Goal: Task Accomplishment & Management: Manage account settings

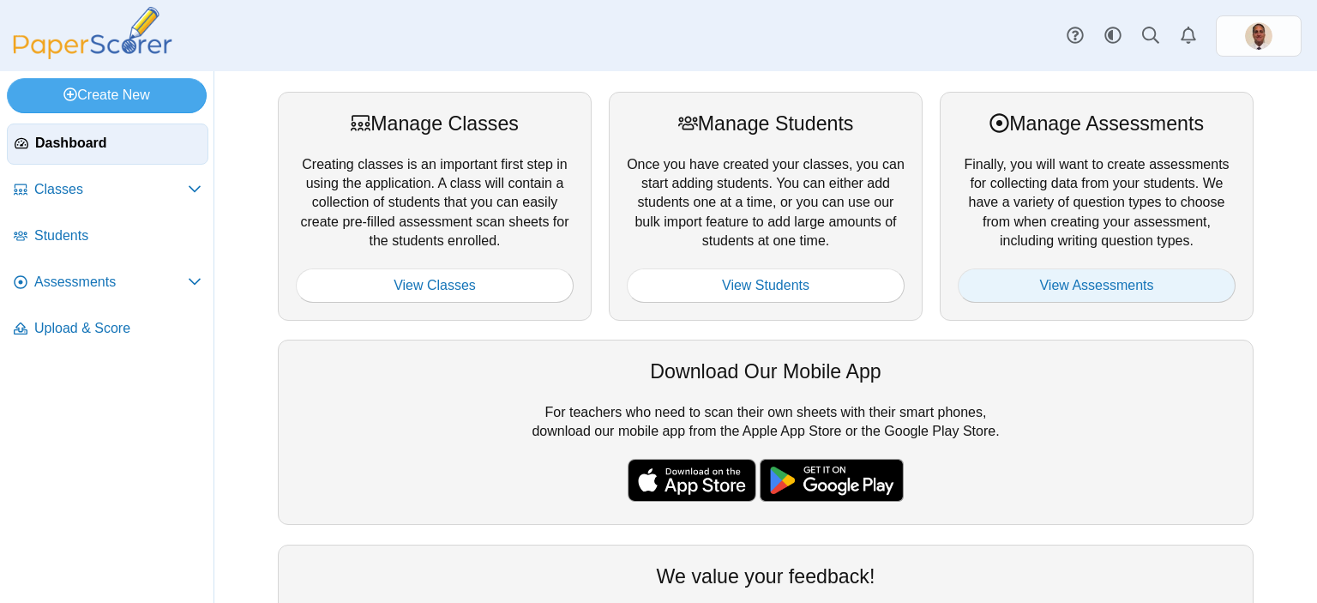
click at [1054, 287] on link "View Assessments" at bounding box center [1097, 285] width 278 height 34
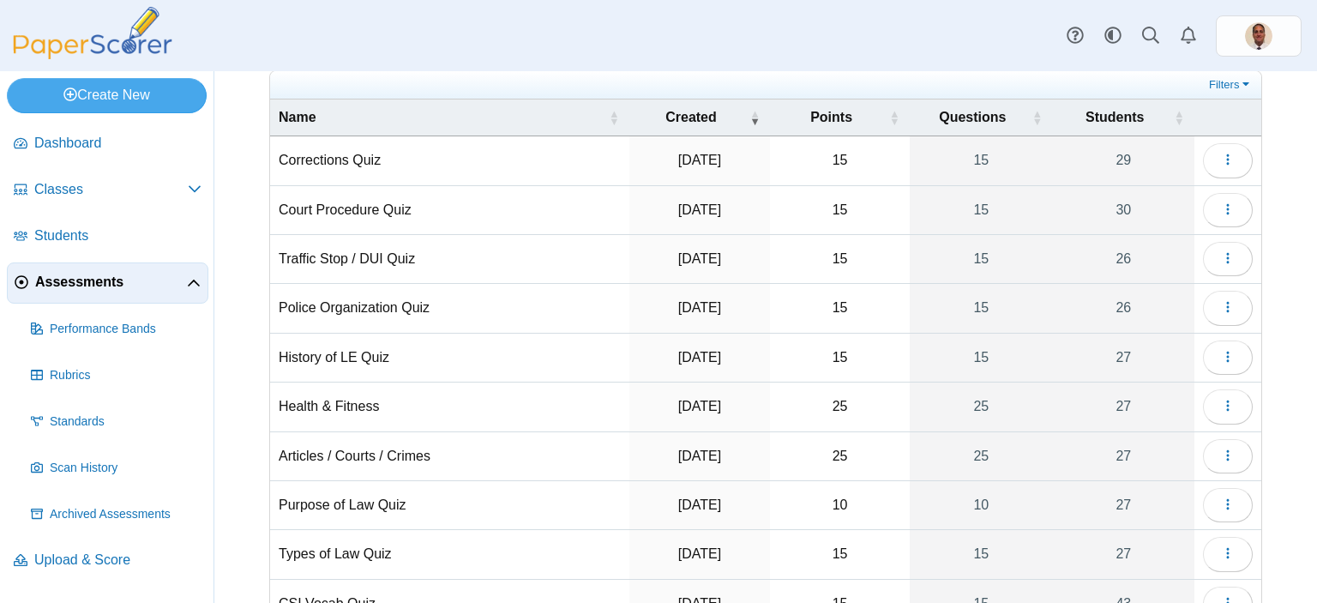
scroll to position [178, 0]
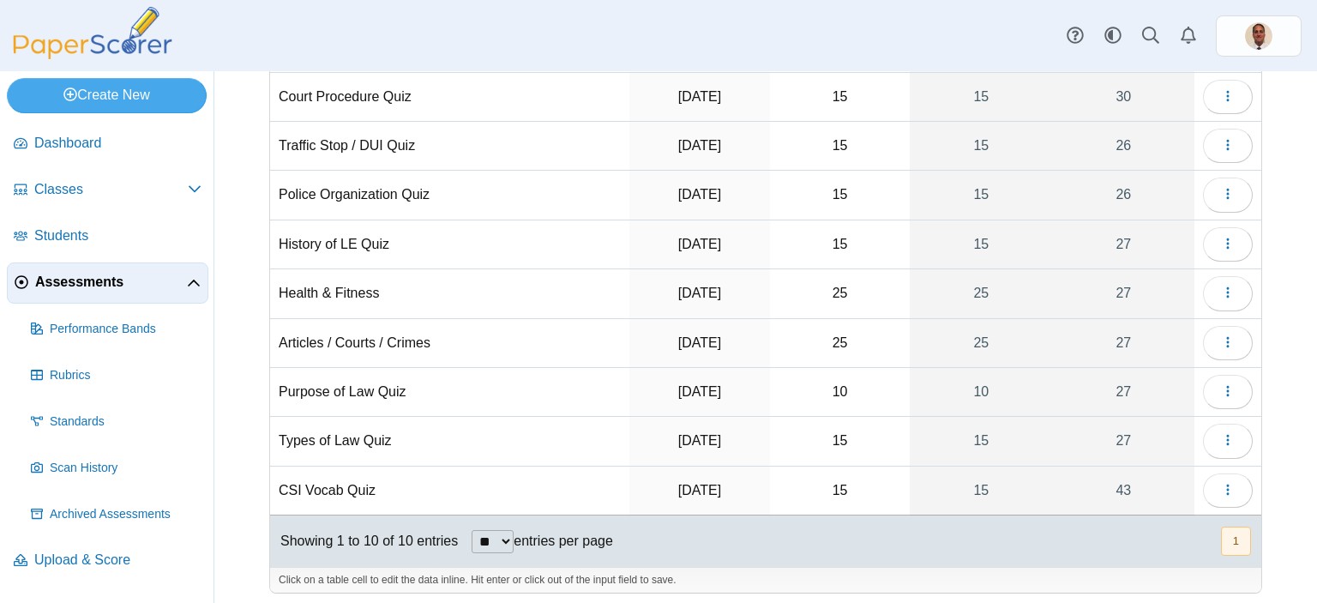
click at [330, 483] on td "CSI Vocab Quiz" at bounding box center [449, 490] width 359 height 49
click at [1224, 485] on button "button" at bounding box center [1228, 490] width 50 height 34
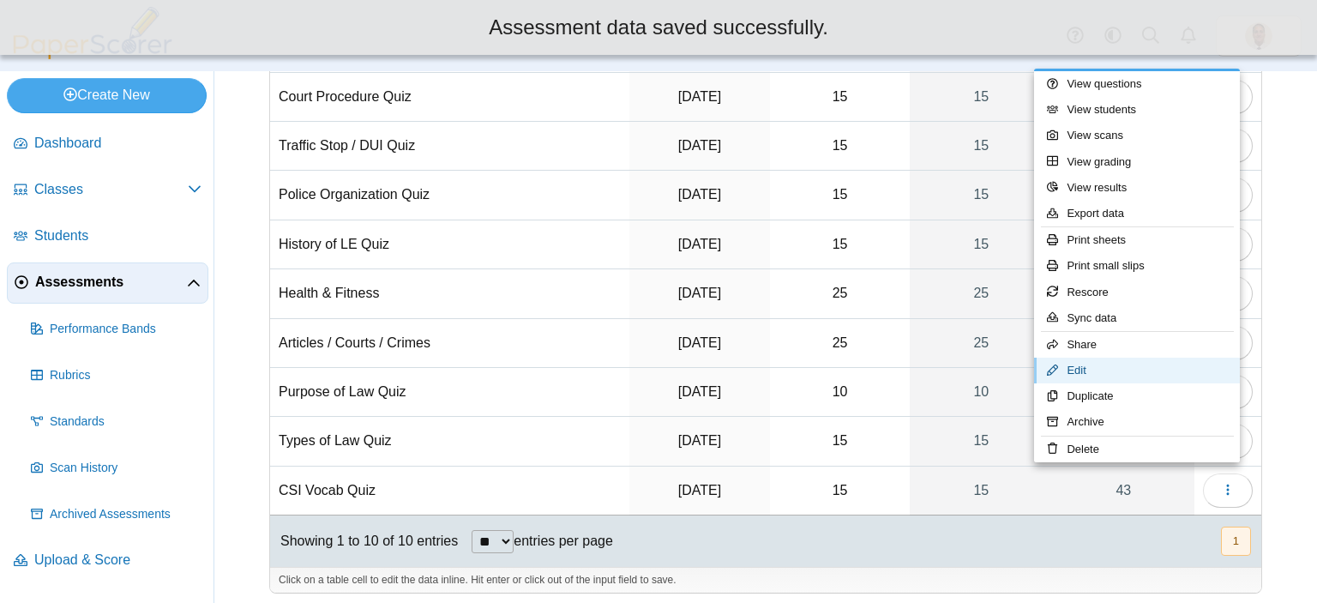
click at [1126, 369] on link "Edit" at bounding box center [1137, 370] width 206 height 26
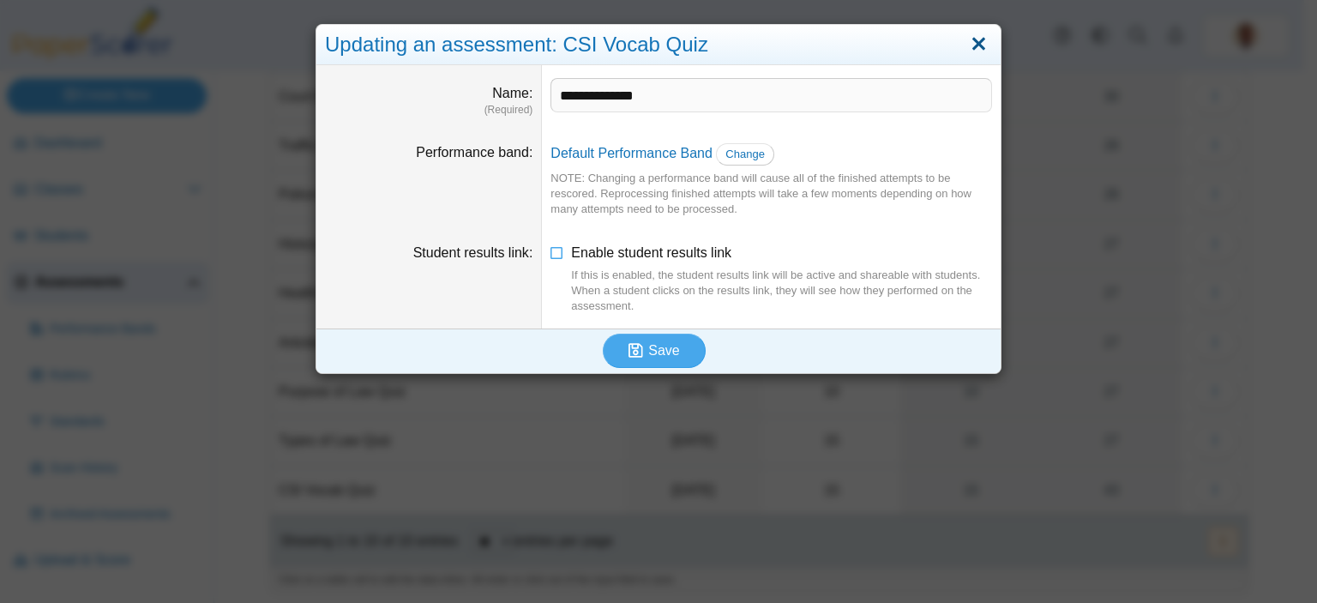
click at [976, 45] on link "Close" at bounding box center [978, 44] width 27 height 29
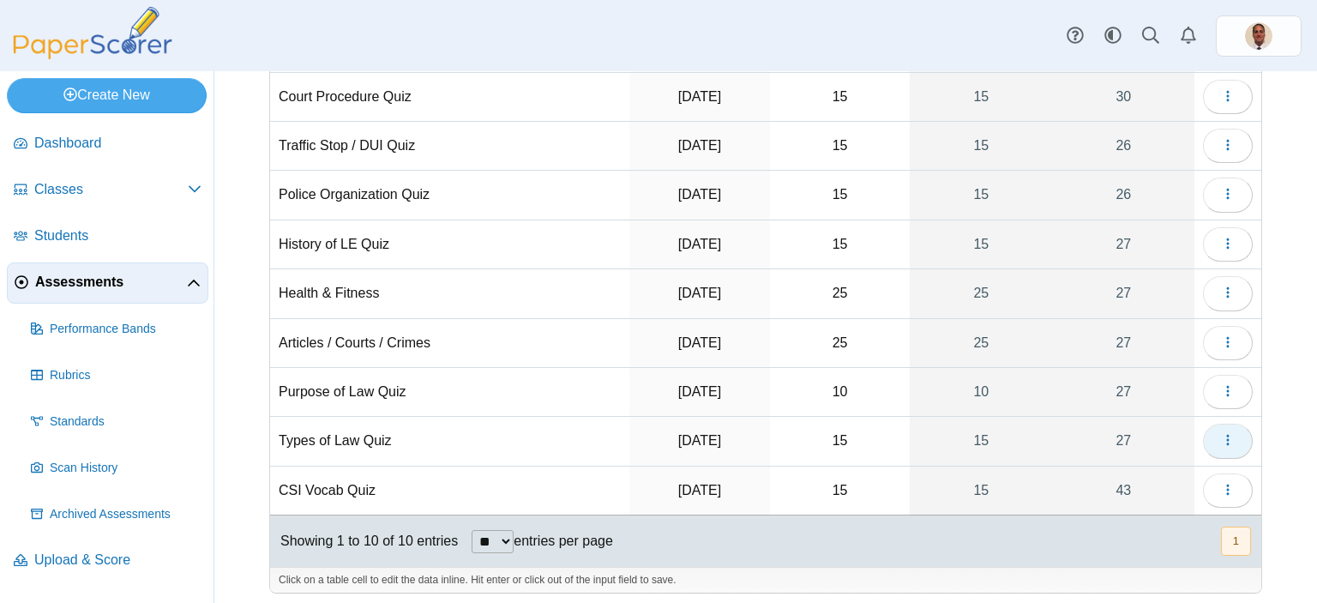
click at [1226, 439] on use "button" at bounding box center [1227, 440] width 3 height 11
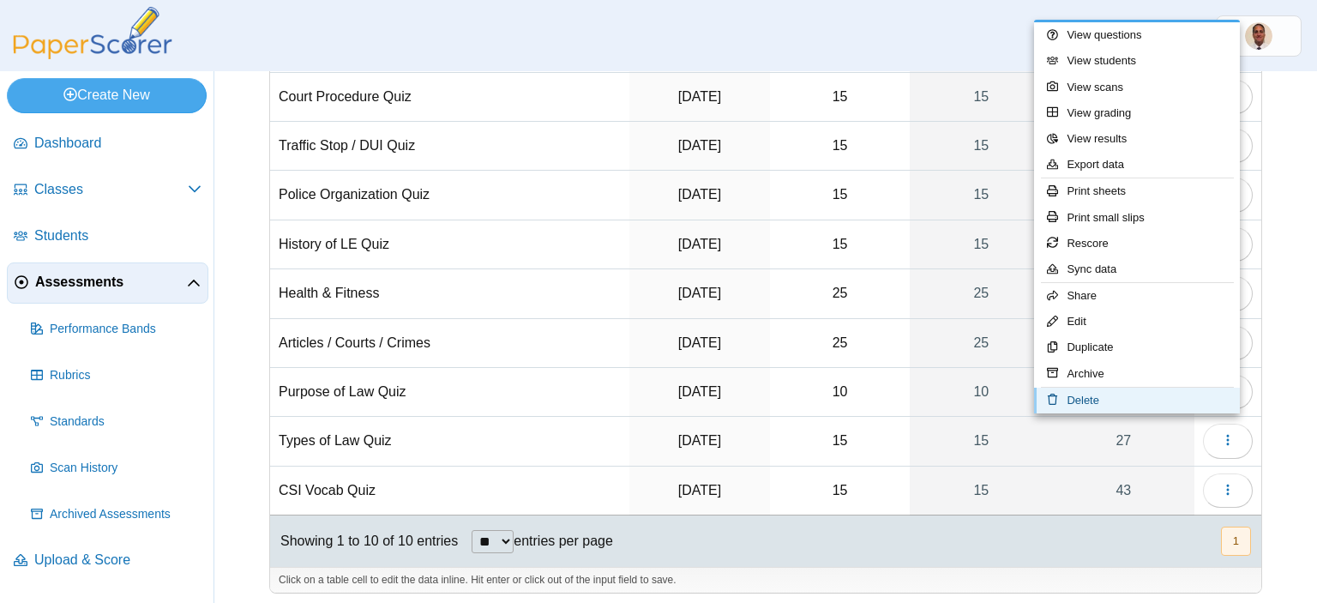
click at [1097, 404] on link "Delete" at bounding box center [1137, 400] width 206 height 26
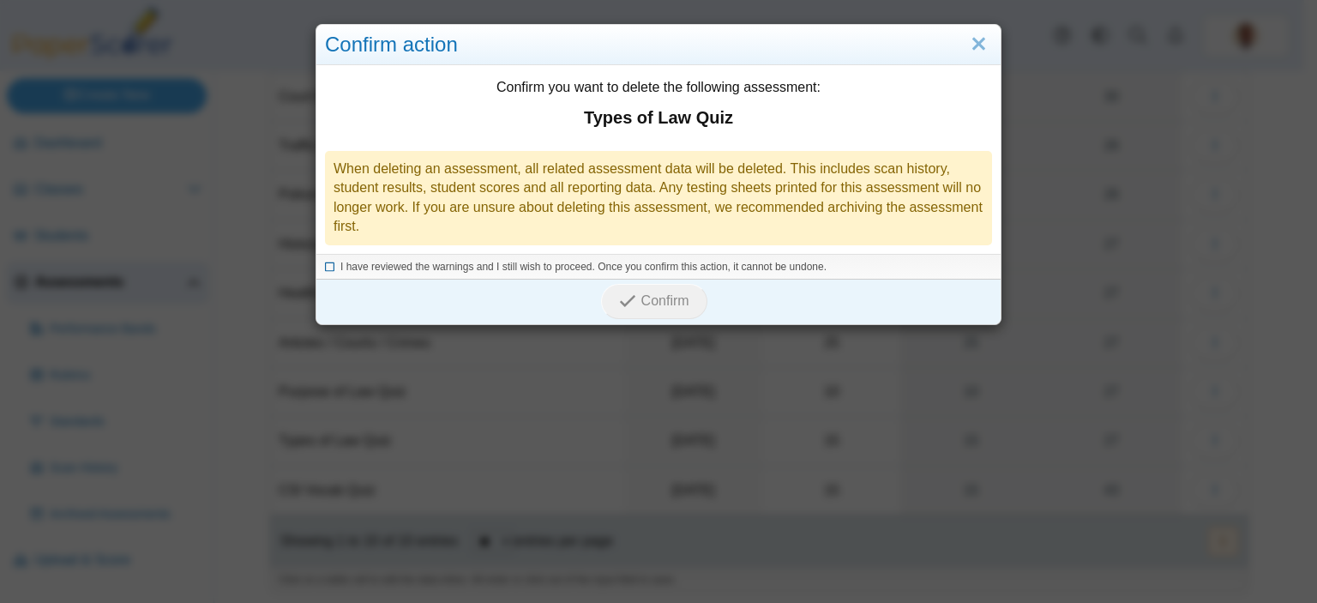
click at [325, 268] on icon at bounding box center [330, 264] width 10 height 9
click at [663, 295] on span "Confirm" at bounding box center [665, 300] width 48 height 15
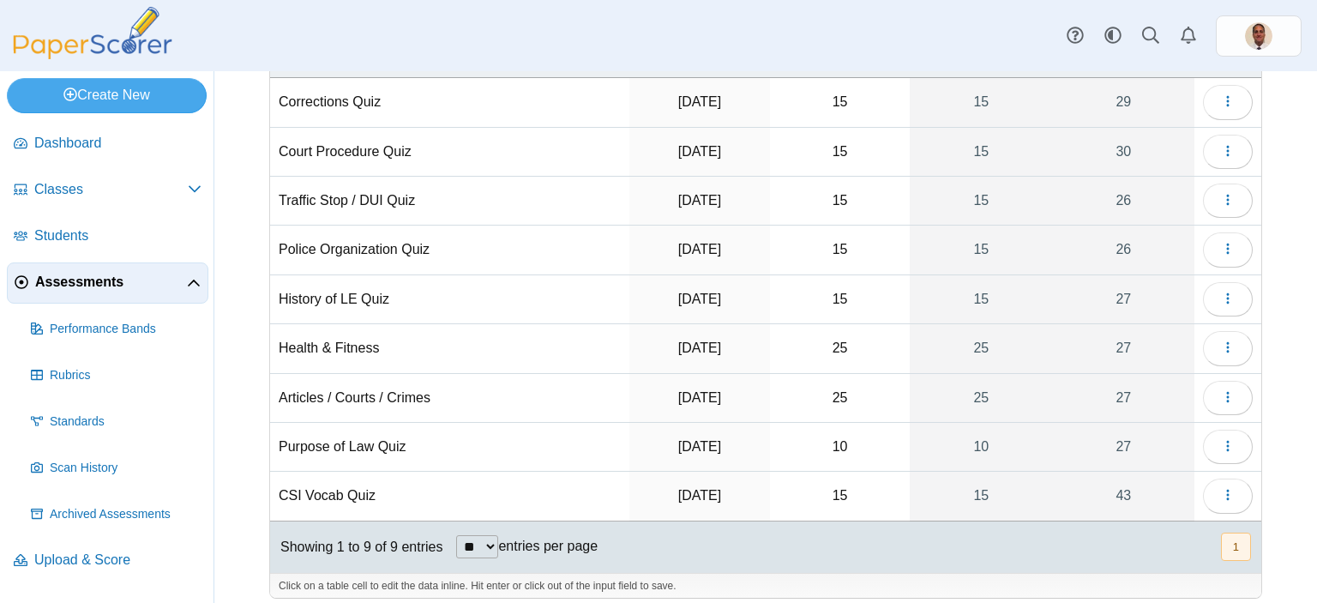
scroll to position [129, 0]
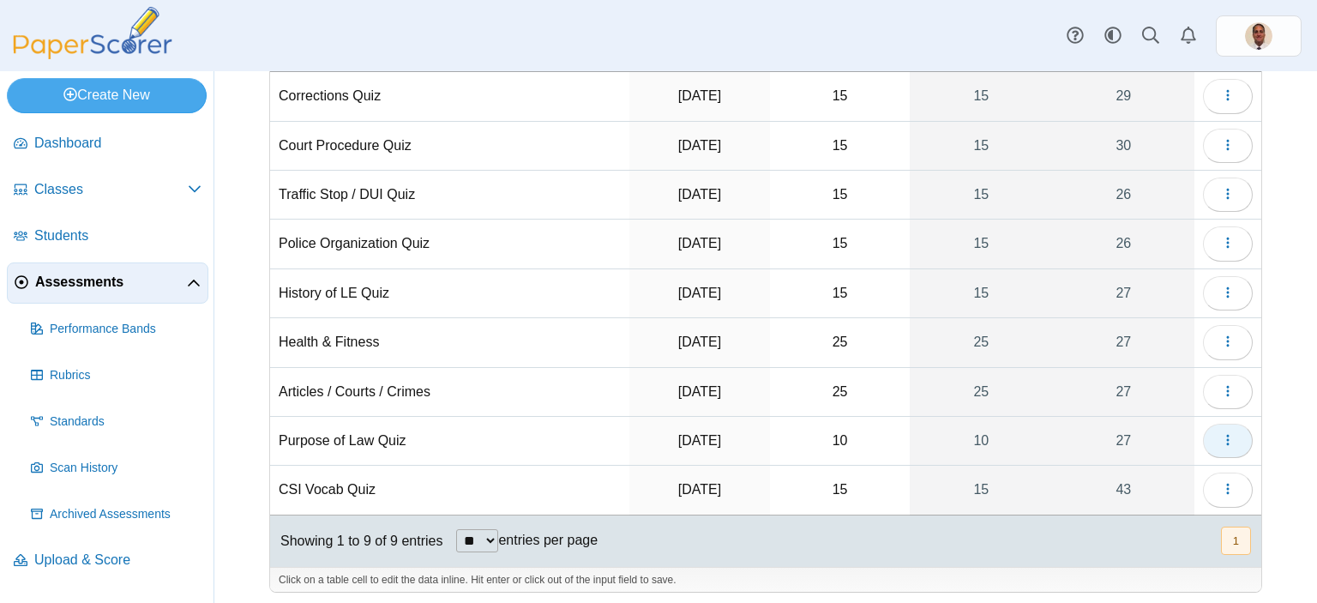
click at [1225, 439] on button "button" at bounding box center [1228, 440] width 50 height 34
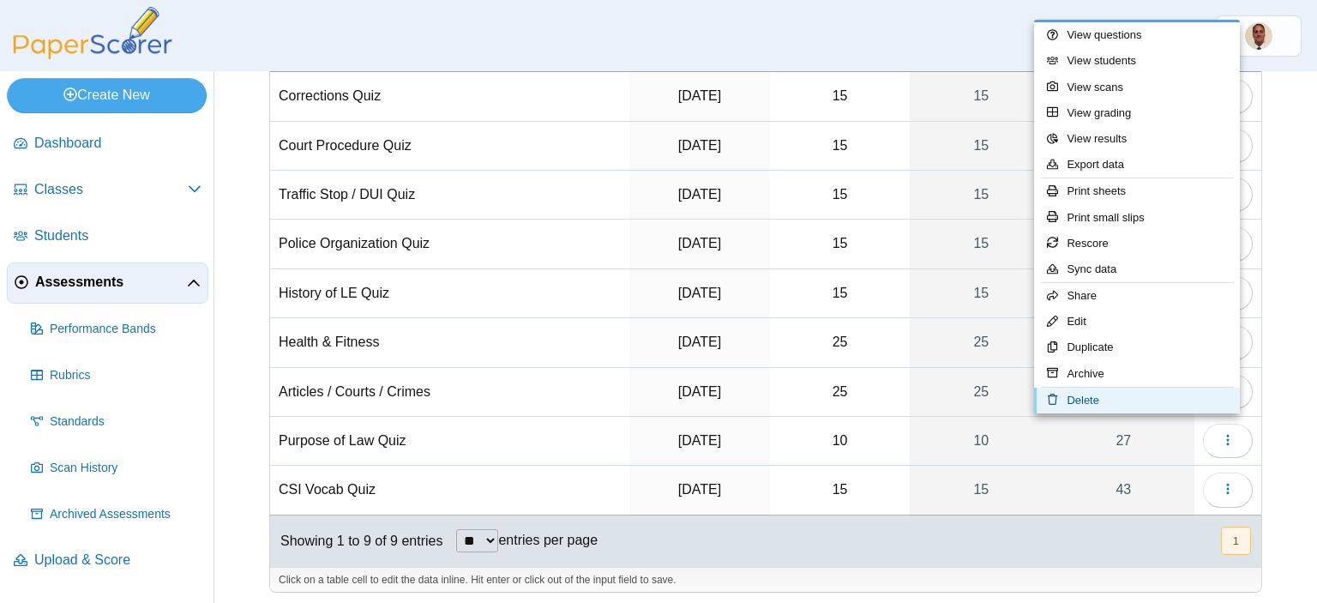
click at [1100, 404] on link "Delete" at bounding box center [1137, 400] width 206 height 26
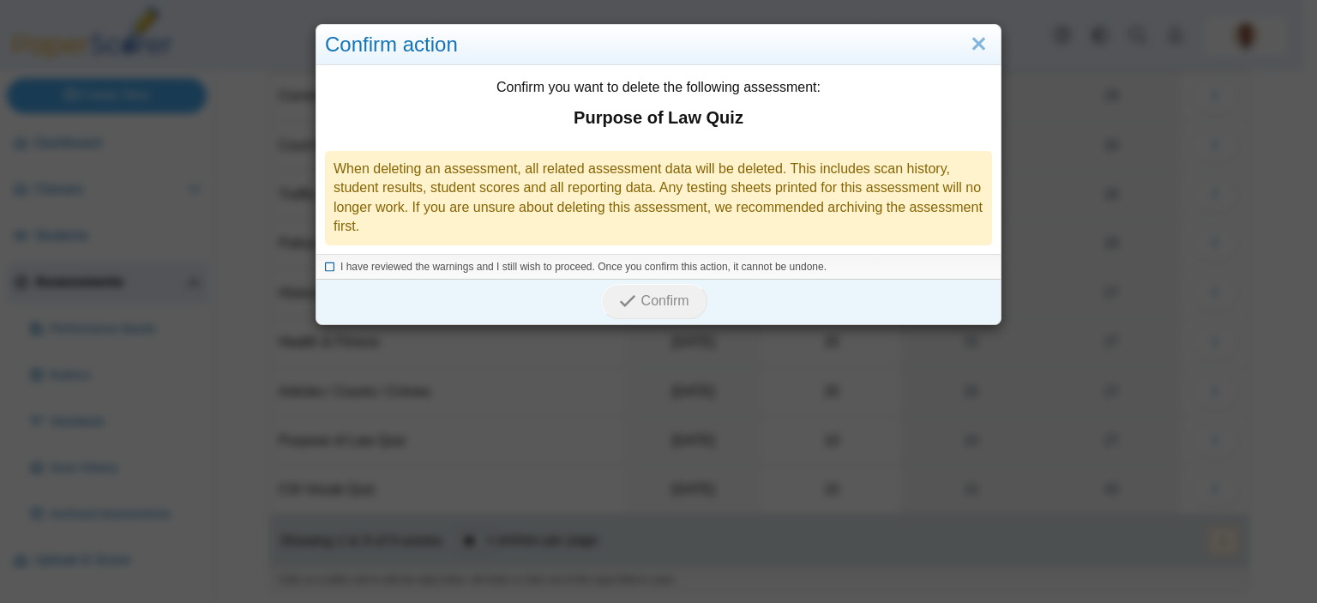
click at [326, 269] on icon at bounding box center [330, 264] width 10 height 9
click at [641, 300] on span "Confirm" at bounding box center [665, 300] width 48 height 15
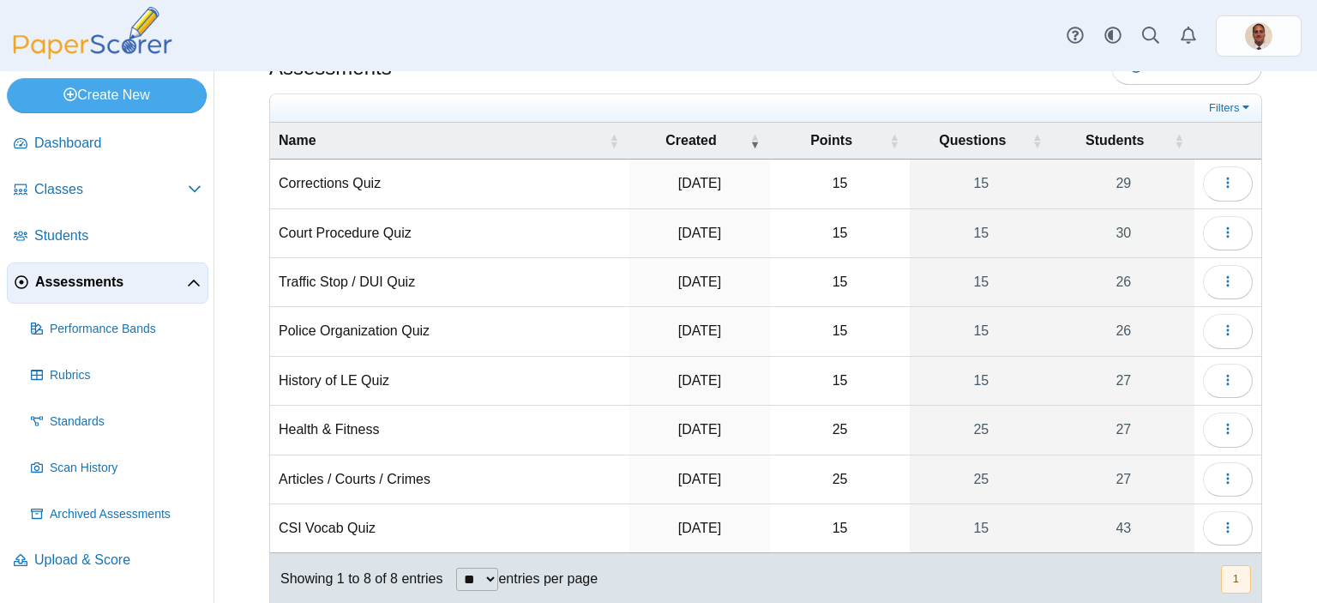
scroll to position [81, 0]
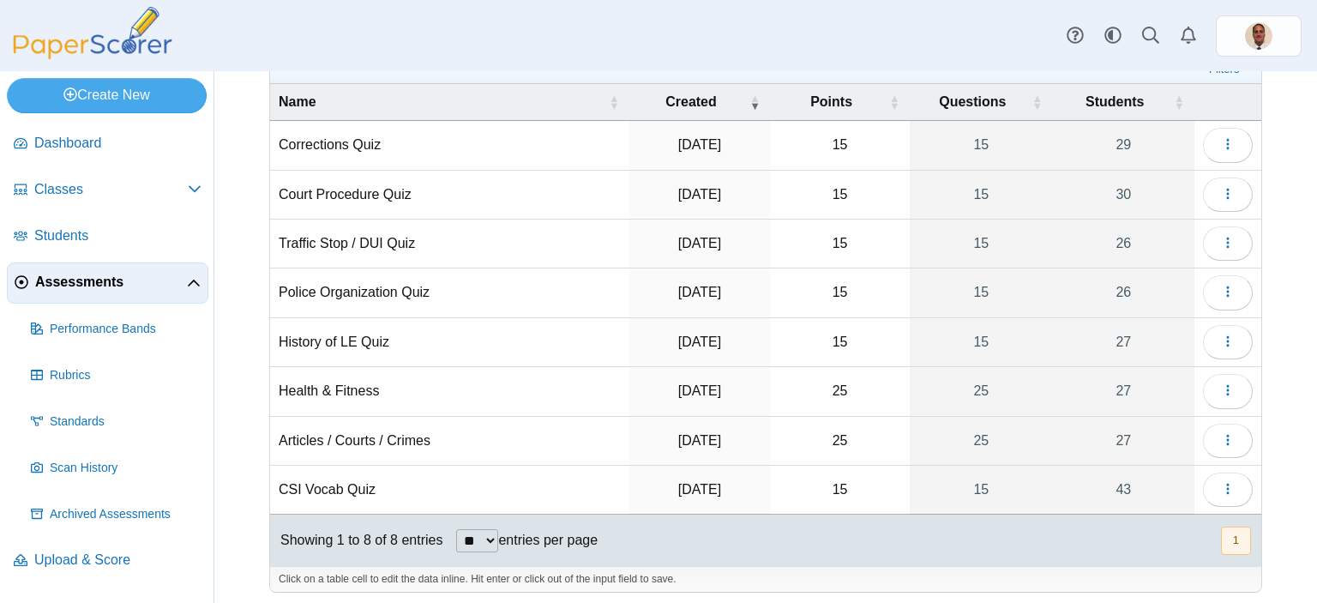
click at [333, 440] on td "Articles / Courts / Crimes" at bounding box center [449, 441] width 359 height 49
click at [348, 485] on td "CSI Vocab Quiz" at bounding box center [449, 489] width 359 height 49
click at [68, 144] on span "Dashboard" at bounding box center [117, 143] width 167 height 19
